Goal: Transaction & Acquisition: Purchase product/service

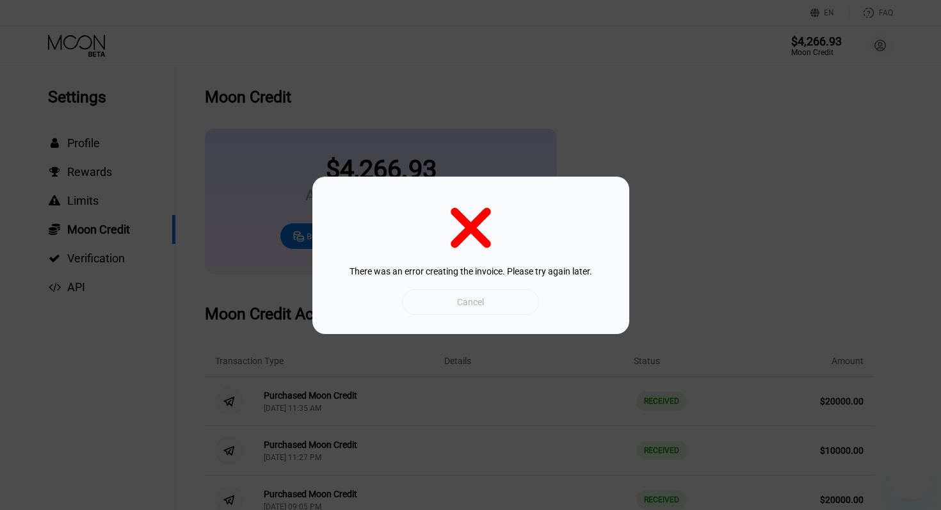
click at [470, 307] on div "Cancel" at bounding box center [470, 302] width 27 height 12
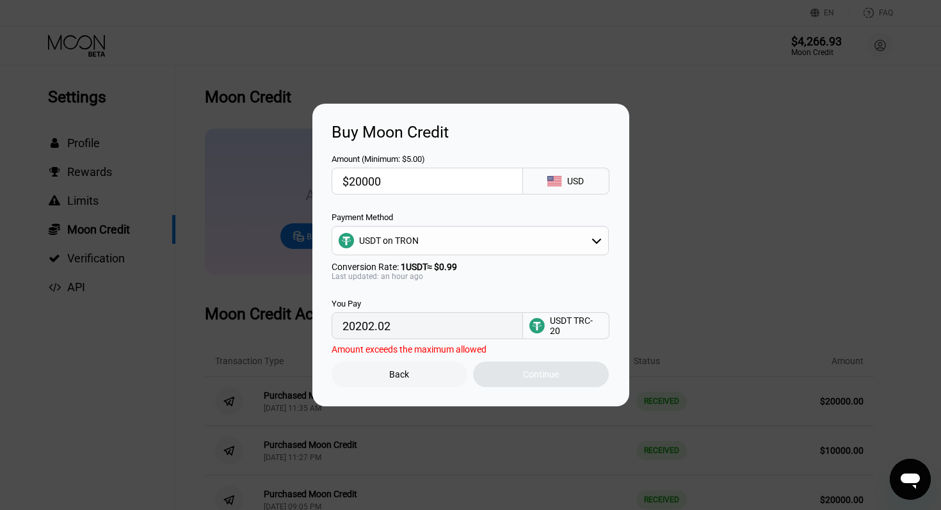
click at [408, 379] on div "Back" at bounding box center [399, 374] width 20 height 10
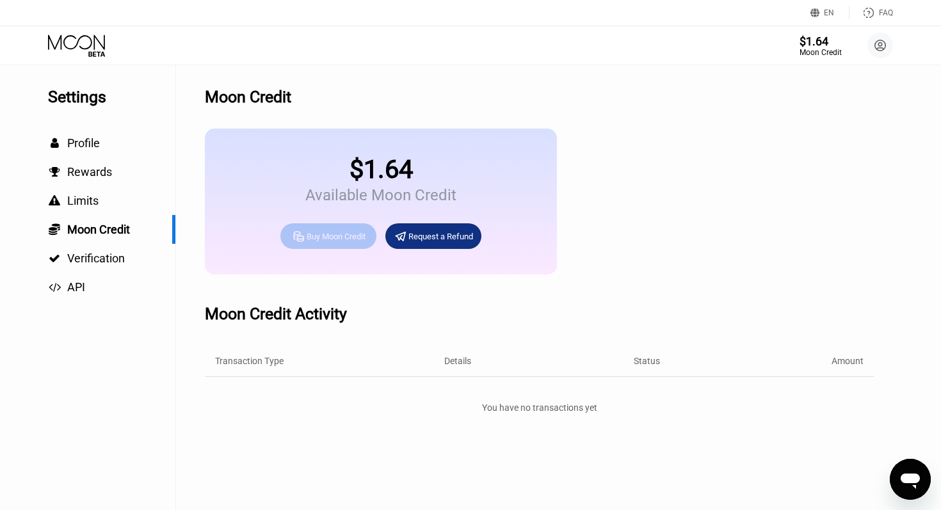
click at [328, 236] on div "Buy Moon Credit" at bounding box center [336, 236] width 59 height 11
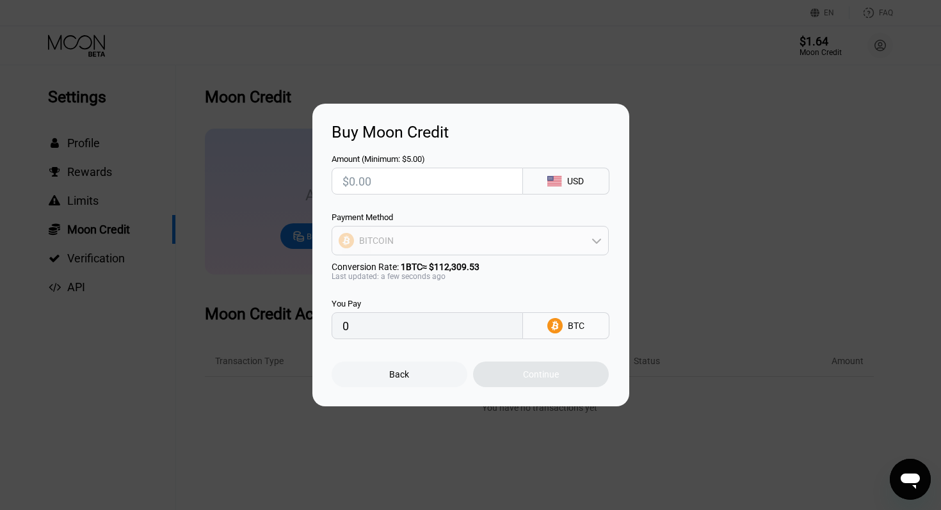
click at [429, 240] on div "BITCOIN" at bounding box center [470, 241] width 276 height 26
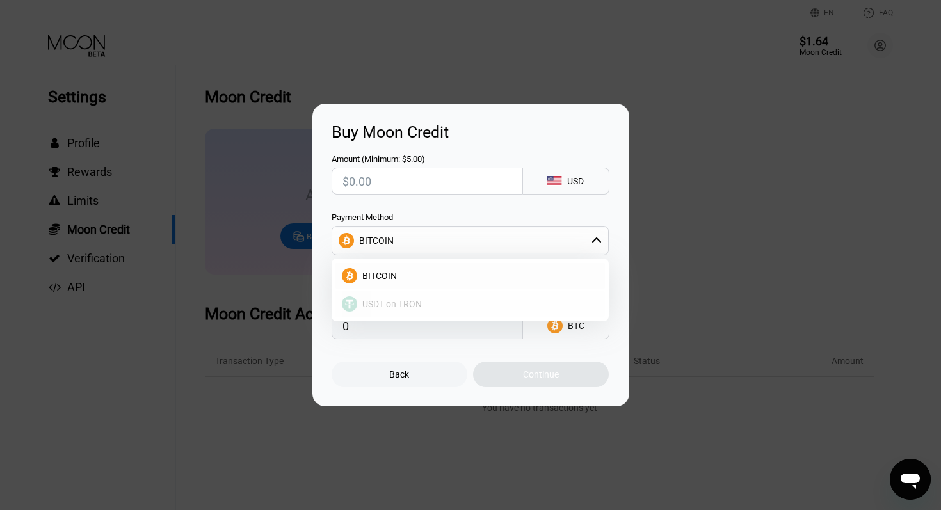
click at [401, 308] on span "USDT on TRON" at bounding box center [392, 304] width 60 height 10
type input "0.00"
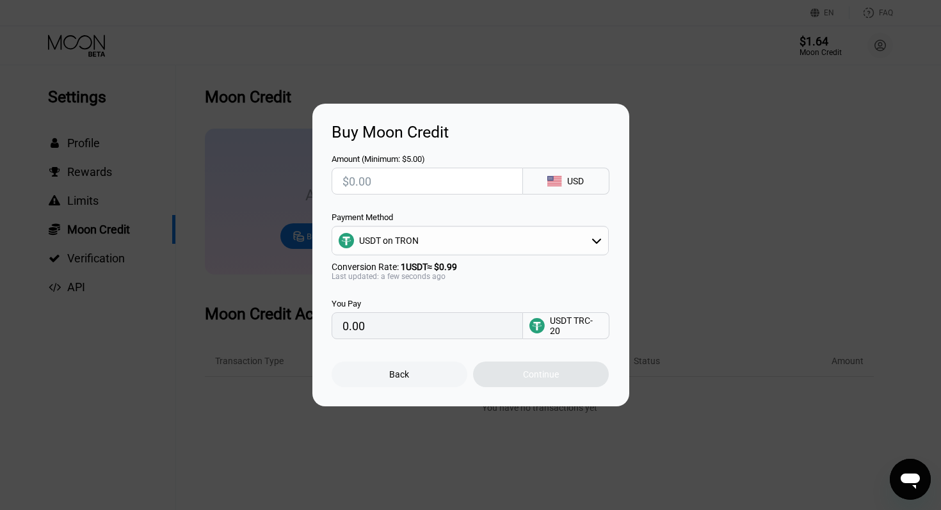
click at [372, 168] on div at bounding box center [426, 181] width 191 height 27
click at [370, 178] on input "text" at bounding box center [427, 181] width 170 height 26
type input "$2"
type input "2.02"
type input "$20"
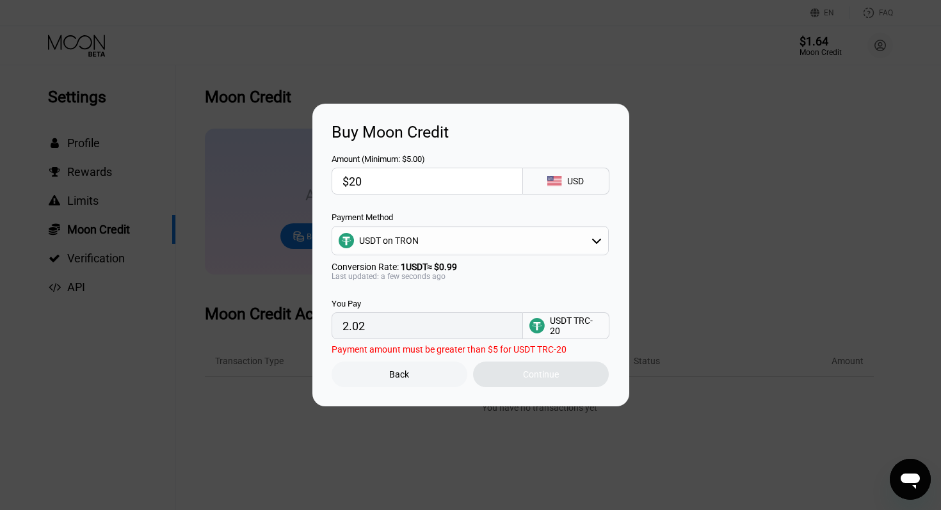
type input "20.20"
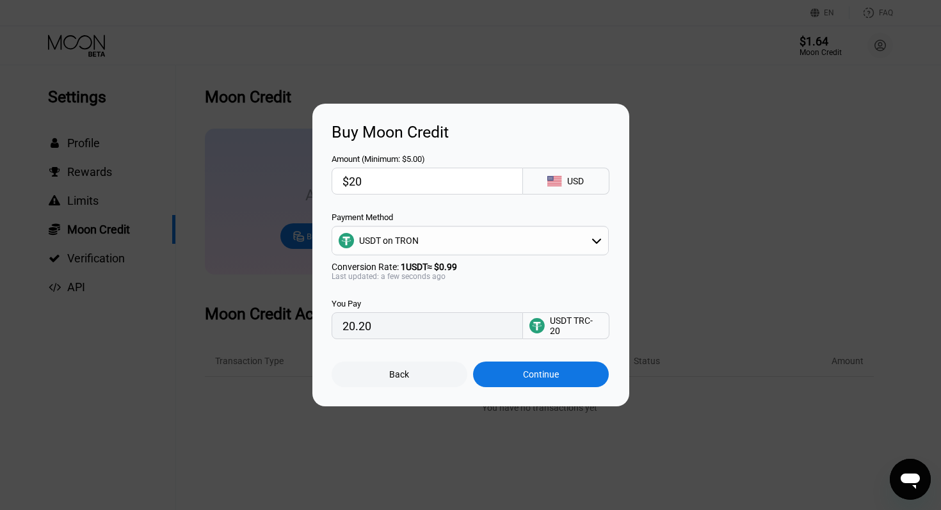
type input "$200"
type input "202.02"
type input "$2000"
type input "2020.20"
type input "$20000"
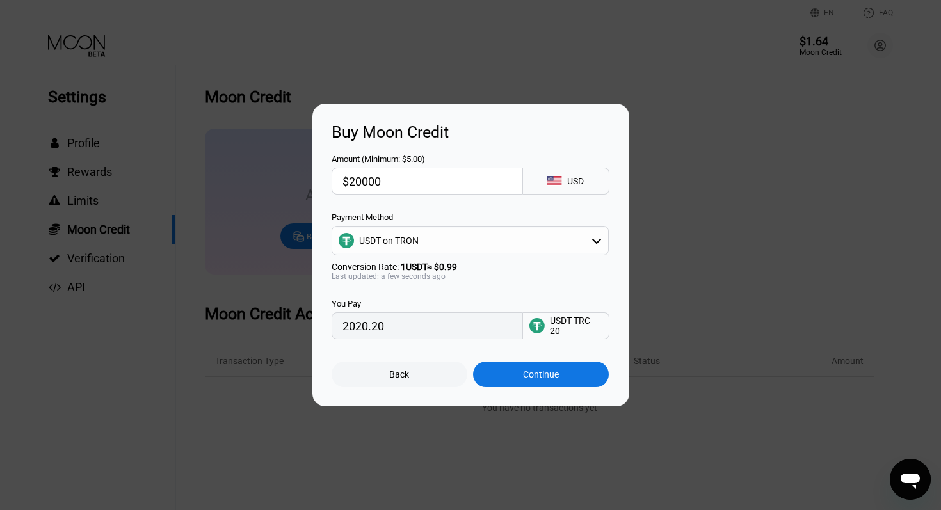
type input "20202.02"
type input "$200000"
type input "202020.20"
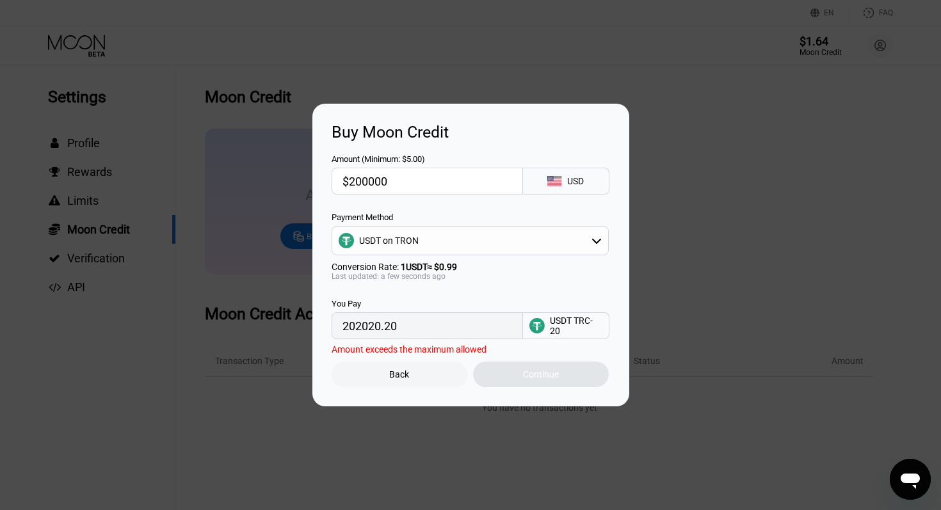
type input "$20000"
type input "20202.02"
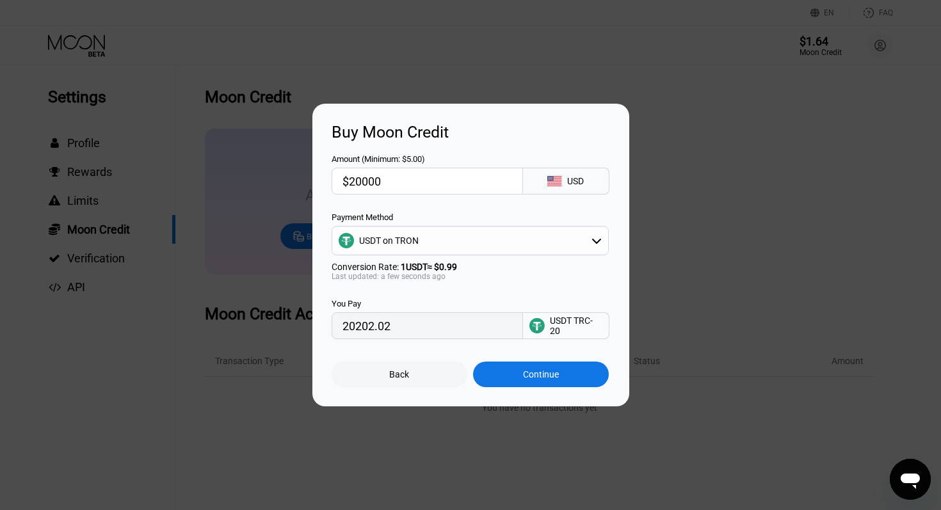
type input "$20000"
click at [540, 375] on div "Continue" at bounding box center [541, 374] width 36 height 10
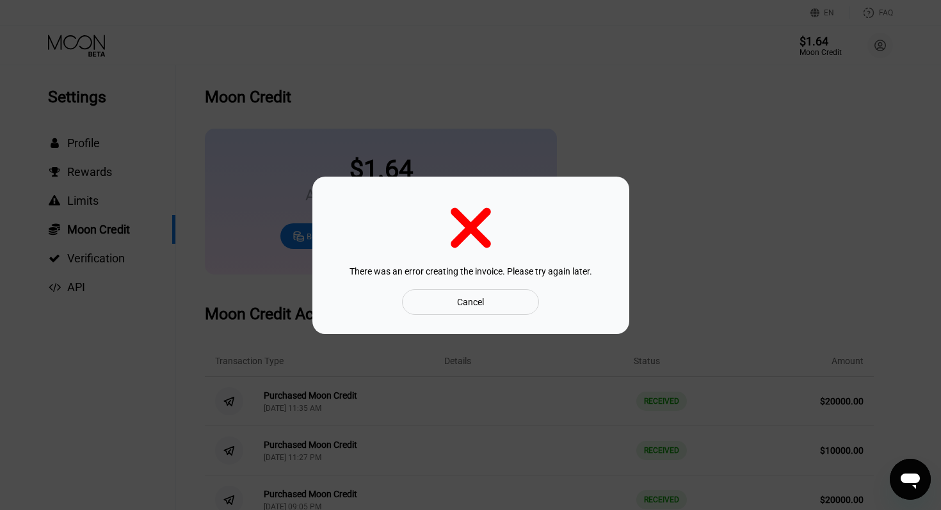
click at [480, 299] on div "Cancel" at bounding box center [470, 302] width 27 height 12
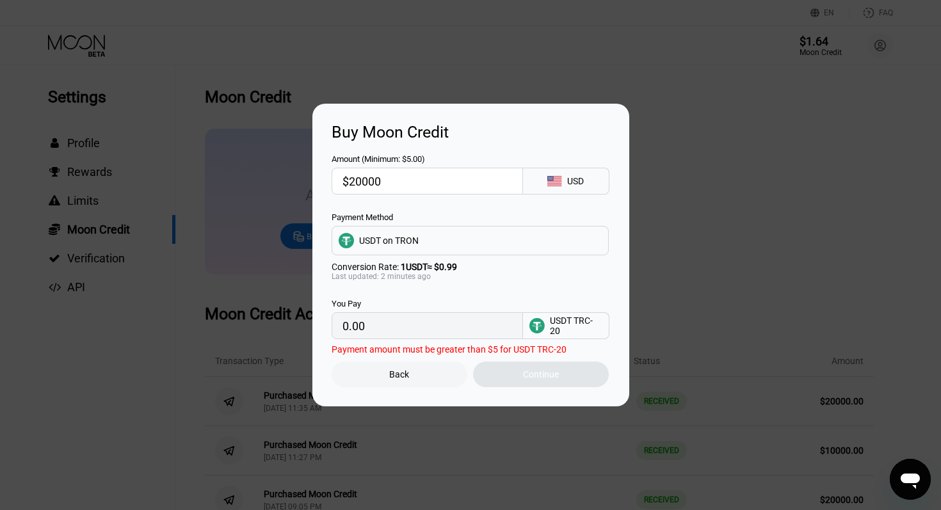
type input "20202.02"
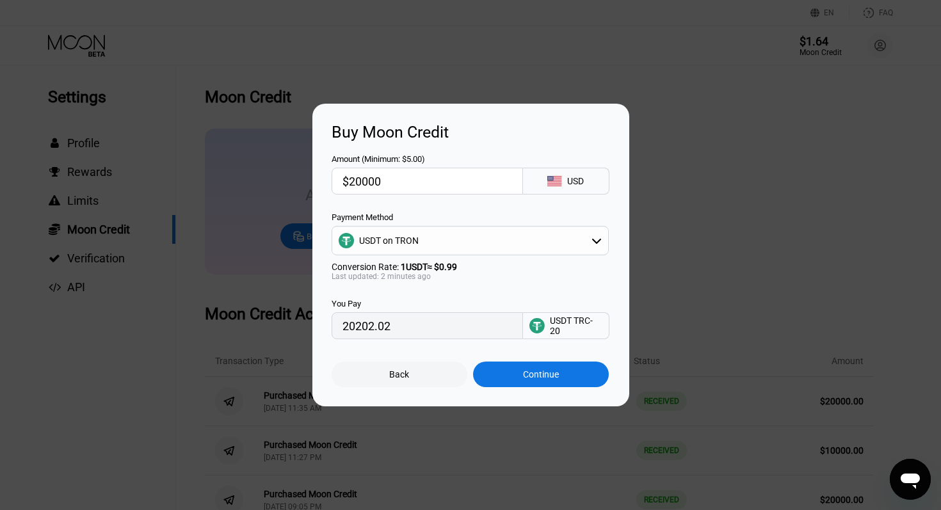
click at [537, 379] on div "Continue" at bounding box center [541, 375] width 136 height 26
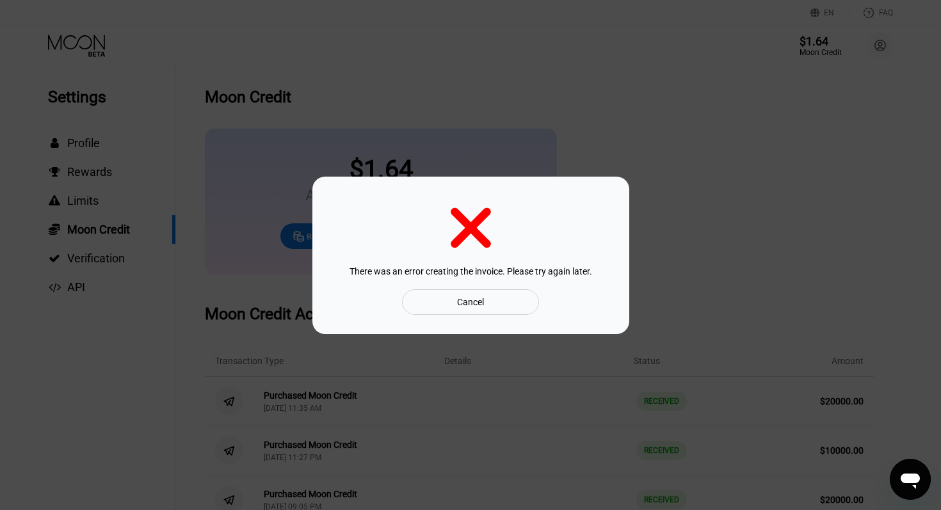
click at [497, 301] on div "Cancel" at bounding box center [470, 302] width 136 height 26
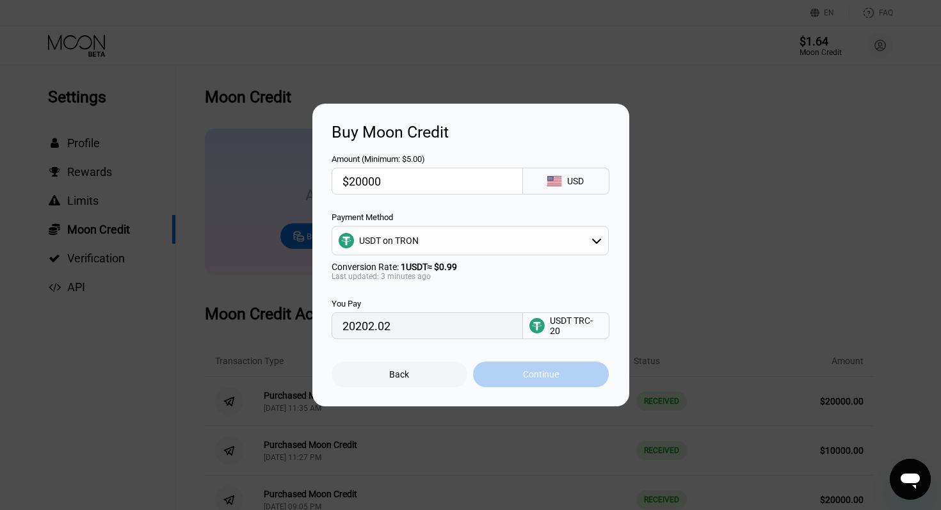
click at [530, 376] on div "Continue" at bounding box center [541, 374] width 36 height 10
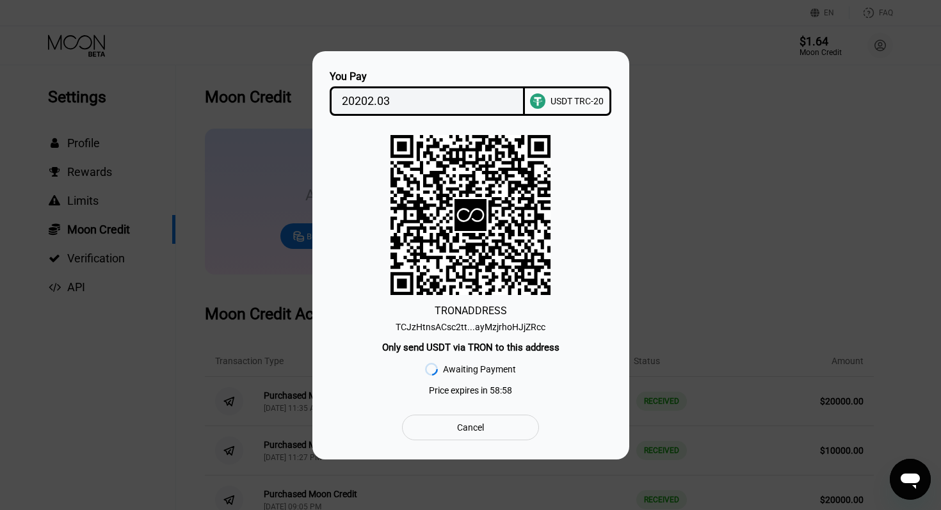
click at [497, 327] on div "TCJzHtnsACsc2tt...ayMzjrhoHJjZRcc" at bounding box center [470, 327] width 150 height 10
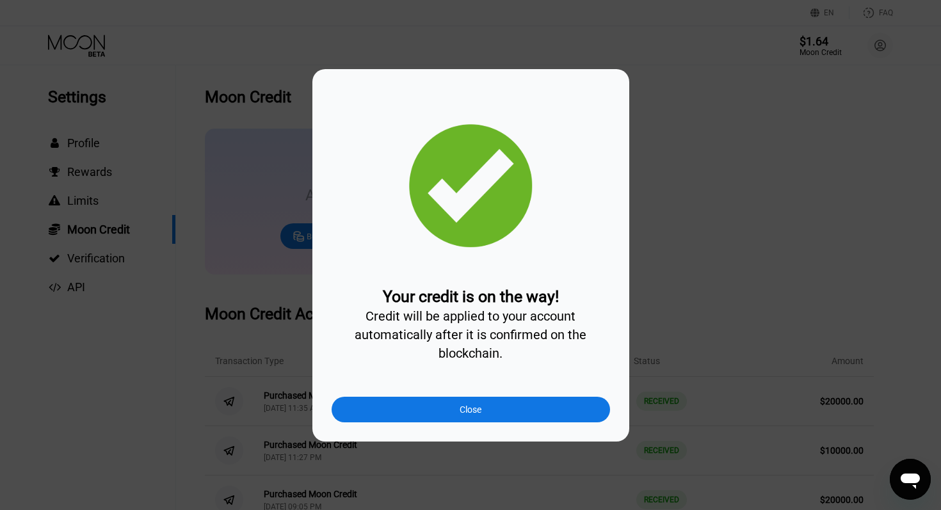
click at [461, 411] on div "Close" at bounding box center [470, 409] width 22 height 10
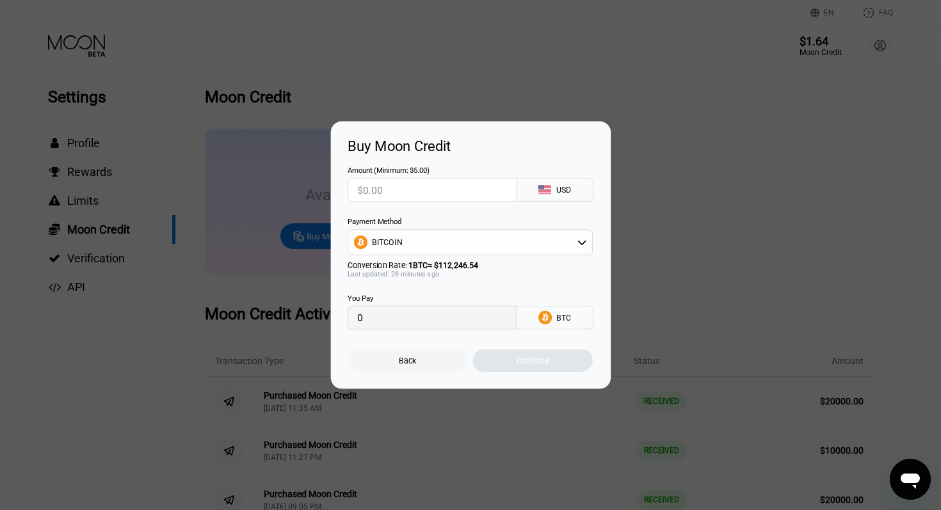
type input "0"
